Goal: Task Accomplishment & Management: Manage account settings

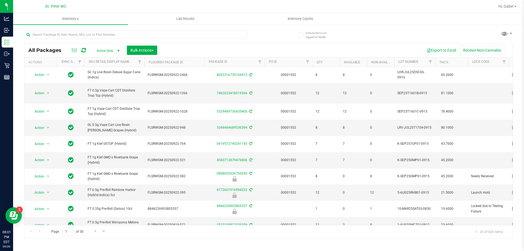
scroll to position [147, 0]
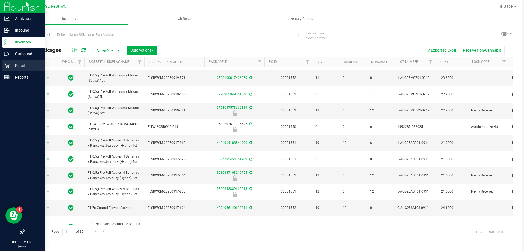
drag, startPoint x: 11, startPoint y: 67, endPoint x: 22, endPoint y: 63, distance: 12.0
click at [11, 67] on p "Retail" at bounding box center [26, 65] width 33 height 7
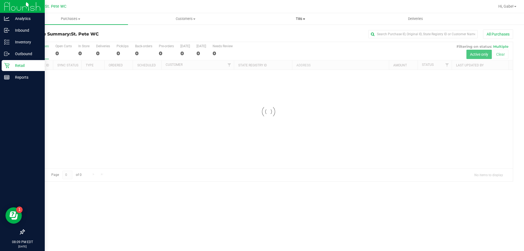
click at [300, 18] on span "Tills" at bounding box center [300, 18] width 114 height 5
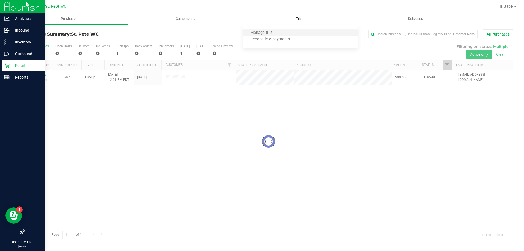
click at [280, 32] on li "Manage tills" at bounding box center [300, 33] width 115 height 7
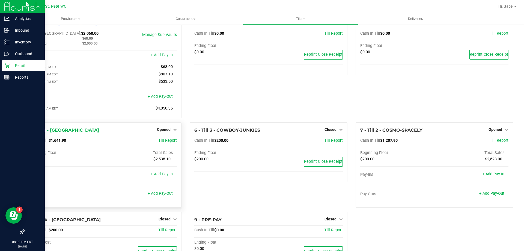
scroll to position [46, 0]
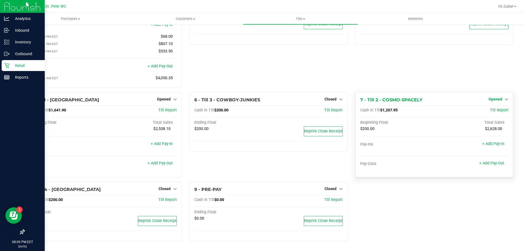
click at [497, 101] on span "Opened" at bounding box center [495, 99] width 14 height 4
click at [488, 111] on link "Close Till" at bounding box center [495, 110] width 15 height 4
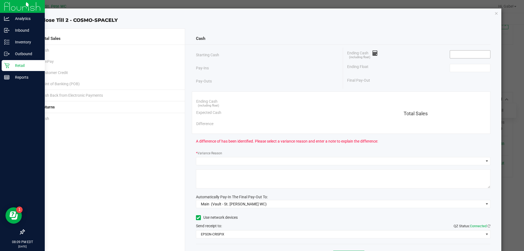
click at [462, 55] on input at bounding box center [470, 54] width 40 height 8
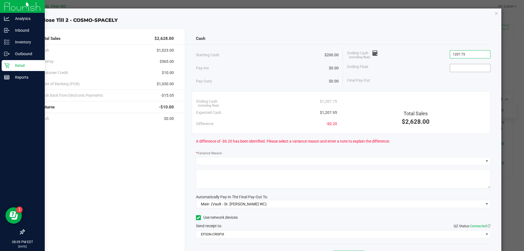
type input "$1,207.75"
drag, startPoint x: 474, startPoint y: 67, endPoint x: 467, endPoint y: 56, distance: 13.4
click at [472, 63] on div "Ending Float" at bounding box center [418, 68] width 143 height 14
type input "$200.00"
drag, startPoint x: 410, startPoint y: 60, endPoint x: 408, endPoint y: 55, distance: 5.2
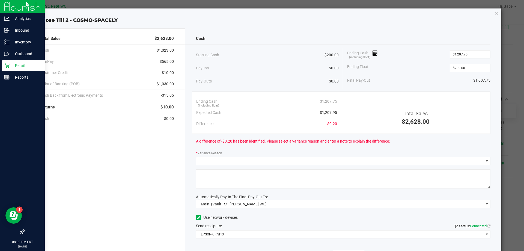
click at [410, 58] on div "Ending Cash (including float) $1,207.75" at bounding box center [418, 54] width 143 height 14
click at [467, 54] on input "1207.75" at bounding box center [470, 54] width 40 height 8
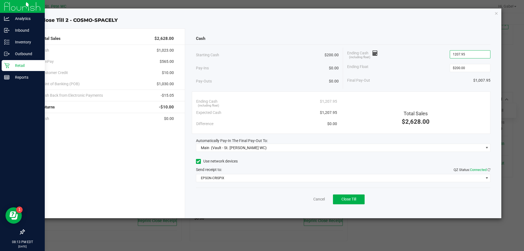
type input "$1,207.95"
click at [447, 55] on div "Ending Cash (including float) $1,207.95" at bounding box center [418, 54] width 143 height 14
click at [464, 64] on input "200" at bounding box center [470, 68] width 40 height 8
click at [464, 67] on input "200" at bounding box center [470, 68] width 40 height 8
type input "$200.00"
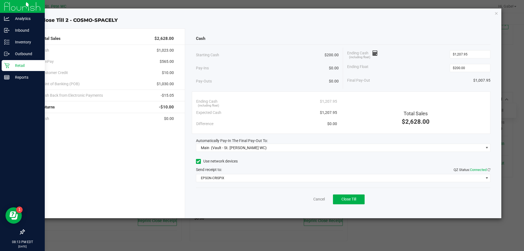
click at [425, 77] on div "Final Pay-Out $1,007.95" at bounding box center [418, 80] width 143 height 11
click at [407, 80] on div "Final Pay-Out $1,007.95" at bounding box center [418, 80] width 143 height 11
click at [348, 200] on span "Close Till" at bounding box center [348, 199] width 15 height 4
click at [310, 196] on link "Dismiss" at bounding box center [306, 199] width 13 height 6
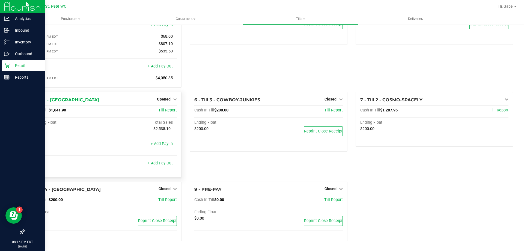
click at [170, 94] on div "5 - Till 1 - COSTA-RICA Opened Close Till Cash In Till $1,641.90 Till Report Be…" at bounding box center [102, 134] width 157 height 85
click at [169, 99] on link "Opened" at bounding box center [167, 99] width 20 height 4
click at [170, 111] on link "Close Till" at bounding box center [164, 110] width 15 height 4
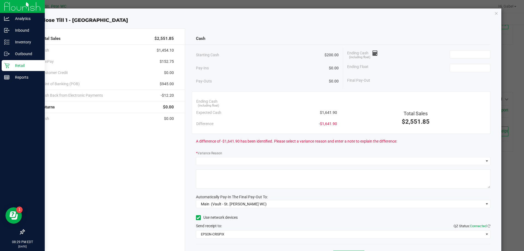
click at [490, 13] on div "Close Till 1 - COSTA-RICA Total Sales $2,551.85 Cash $1,454.10 CanPay $152.75 C…" at bounding box center [264, 141] width 474 height 266
click at [494, 13] on icon "button" at bounding box center [496, 13] width 4 height 7
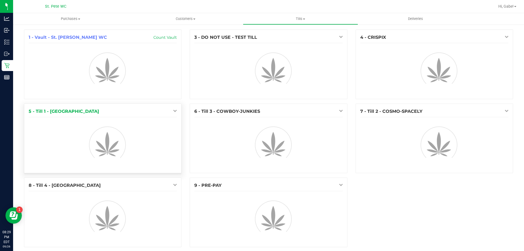
click at [173, 111] on icon at bounding box center [175, 111] width 4 height 4
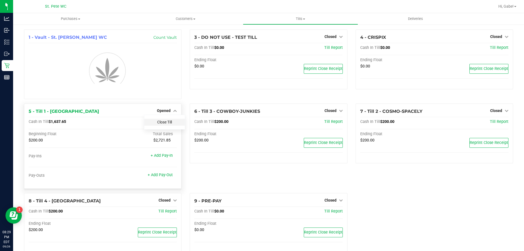
click at [171, 122] on div "Close Till" at bounding box center [164, 122] width 40 height 7
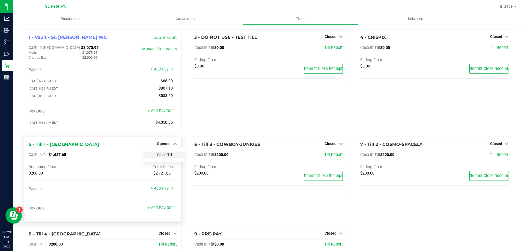
click at [165, 156] on link "Close Till" at bounding box center [164, 154] width 15 height 4
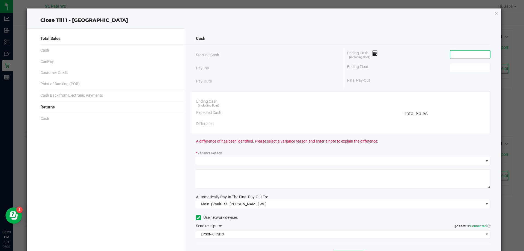
click at [476, 54] on input at bounding box center [470, 54] width 40 height 8
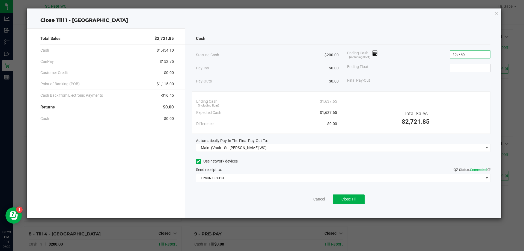
type input "$1,637.65"
click at [471, 67] on input at bounding box center [470, 68] width 40 height 8
type input "$200.00"
click at [406, 92] on div "Ending Cash (including float) $1,637.65 Expected Cash $1,637.65 Difference $0.0…" at bounding box center [341, 112] width 299 height 42
click at [345, 199] on span "Close Till" at bounding box center [348, 199] width 15 height 4
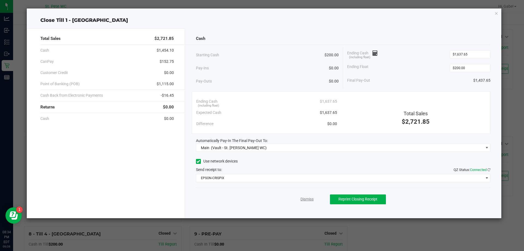
click at [306, 201] on link "Dismiss" at bounding box center [306, 199] width 13 height 6
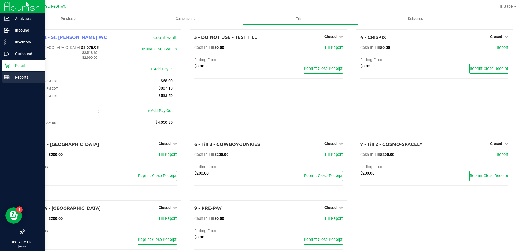
click at [7, 74] on div "Reports" at bounding box center [23, 77] width 43 height 11
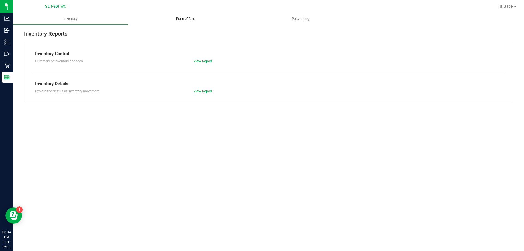
click at [192, 20] on span "Point of Sale" at bounding box center [186, 18] width 34 height 5
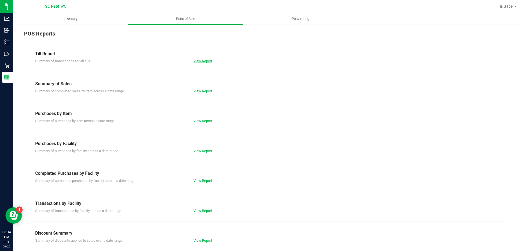
click at [198, 60] on link "View Report" at bounding box center [202, 61] width 19 height 4
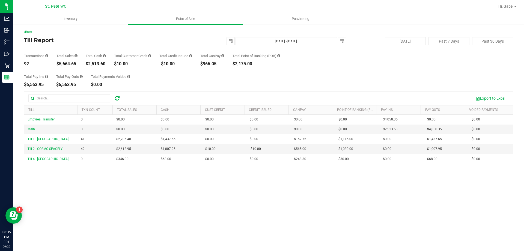
click at [496, 98] on button "Export to Excel" at bounding box center [490, 98] width 37 height 9
click at [466, 82] on div "Total Pay-Ins $6,563.95 Total Pay-Outs $6,563.95 Total Payments Voided $0.00" at bounding box center [268, 76] width 489 height 21
drag, startPoint x: 107, startPoint y: 64, endPoint x: 89, endPoint y: 64, distance: 17.7
click at [89, 64] on div "$2,513.60" at bounding box center [96, 64] width 20 height 4
drag, startPoint x: 94, startPoint y: 61, endPoint x: 99, endPoint y: 63, distance: 5.5
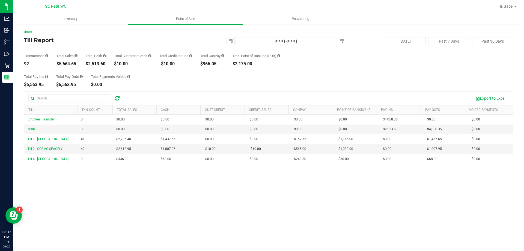
click at [94, 62] on div "$2,513.60" at bounding box center [96, 64] width 20 height 4
click at [107, 62] on div "Transactions 92 Total Sales $5,664.65 Total Cash $2,513.60 Total Customer Credi…" at bounding box center [268, 55] width 489 height 21
click at [94, 63] on div "$2,513.60" at bounding box center [96, 64] width 20 height 4
drag, startPoint x: 83, startPoint y: 63, endPoint x: 108, endPoint y: 61, distance: 25.2
click at [108, 61] on div "Transactions 92 Total Sales $5,664.65 Total Cash $2,513.60 Total Customer Credi…" at bounding box center [268, 55] width 489 height 21
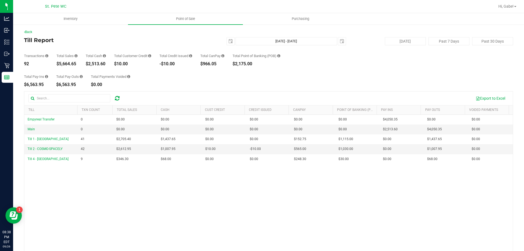
click at [110, 61] on div "Transactions 92 Total Sales $5,664.65 Total Cash $2,513.60 Total Customer Credi…" at bounding box center [268, 55] width 489 height 21
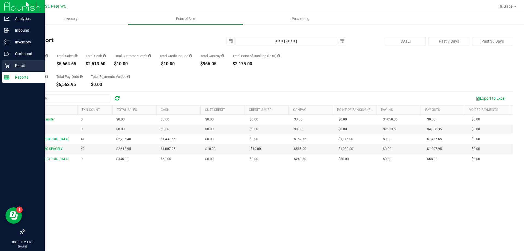
click at [18, 61] on div "Retail" at bounding box center [23, 65] width 43 height 11
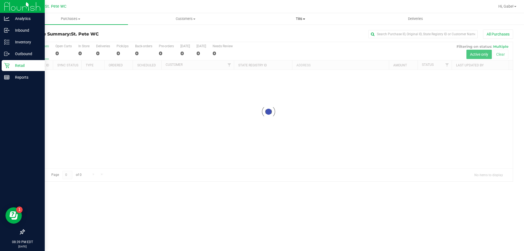
click at [299, 19] on span "Tills" at bounding box center [300, 18] width 114 height 5
click at [275, 41] on span "Reconcile e-payments" at bounding box center [270, 39] width 54 height 5
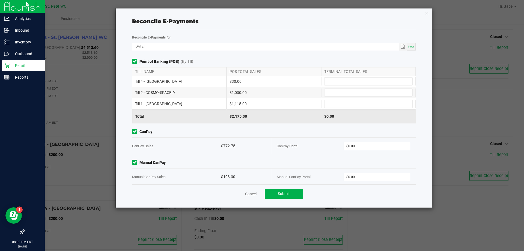
click at [356, 77] on div "Till 4 - [GEOGRAPHIC_DATA] $30.00" at bounding box center [273, 81] width 283 height 11
click at [328, 85] on input at bounding box center [368, 81] width 88 height 8
type input "$30.00"
click at [345, 91] on input at bounding box center [368, 93] width 88 height 8
type input "$1,030.00"
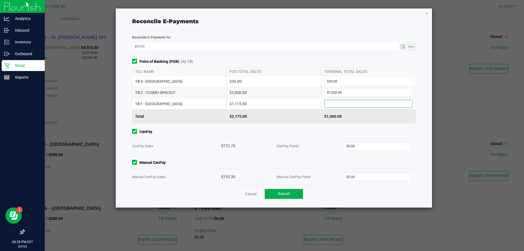
click at [345, 102] on input at bounding box center [368, 104] width 88 height 8
type input "$1,115.00"
click at [349, 145] on input "0" at bounding box center [377, 146] width 66 height 8
type input "$772.75"
click at [361, 178] on input "0" at bounding box center [377, 177] width 66 height 8
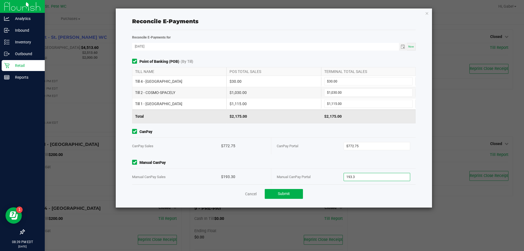
type input "$193.30"
click at [279, 154] on div "Point of Banking (POB) (By Till) TILL NAME POS TOTAL SALES TERMINAL TOTAL SALES…" at bounding box center [273, 121] width 291 height 125
click at [284, 195] on span "Submit" at bounding box center [284, 193] width 12 height 4
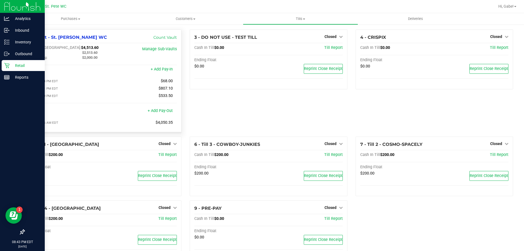
click at [71, 51] on div "Main:" at bounding box center [51, 52] width 53 height 5
click at [81, 49] on span "$4,513.60" at bounding box center [89, 47] width 17 height 5
click at [81, 48] on span "$4,513.60" at bounding box center [89, 47] width 17 height 5
